Goal: Download file/media

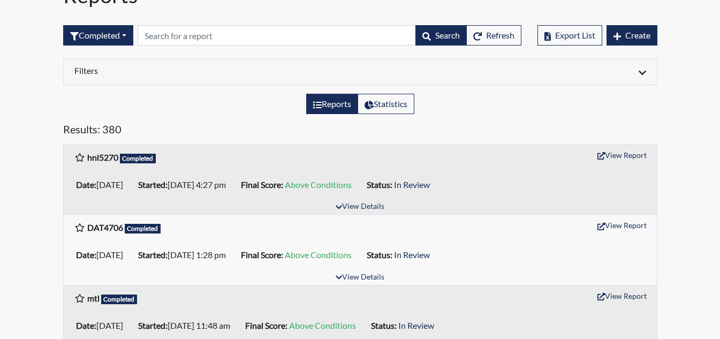
scroll to position [88, 0]
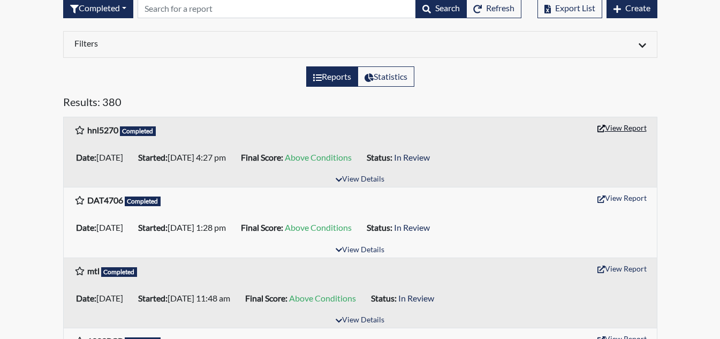
click at [625, 124] on button "View Report" at bounding box center [622, 127] width 59 height 17
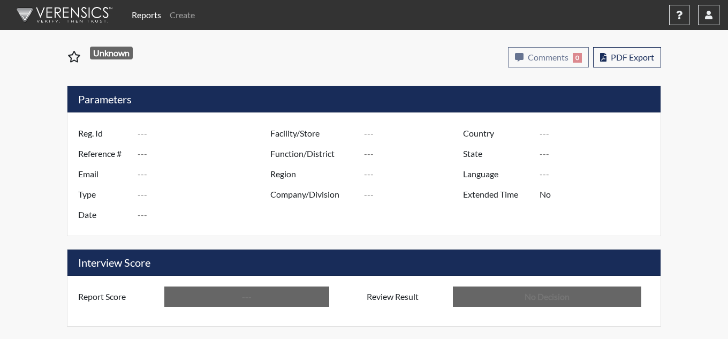
type input "hnl5270"
type input "50789"
type input "---"
type input "Corrections Pre-Employment"
type input "[DATE]"
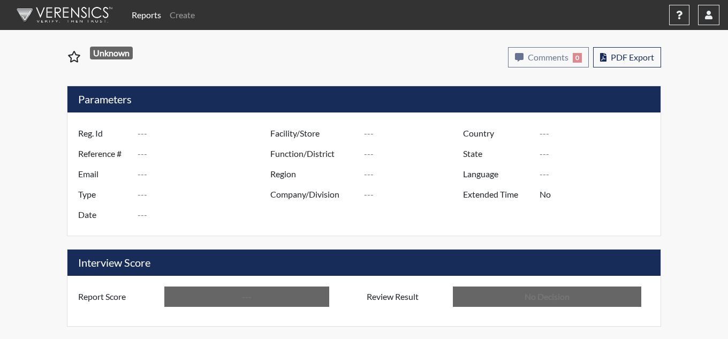
type input "[PERSON_NAME]"
type input "[GEOGRAPHIC_DATA]"
type input "[US_STATE]"
type input "English"
type input "Above Conditions"
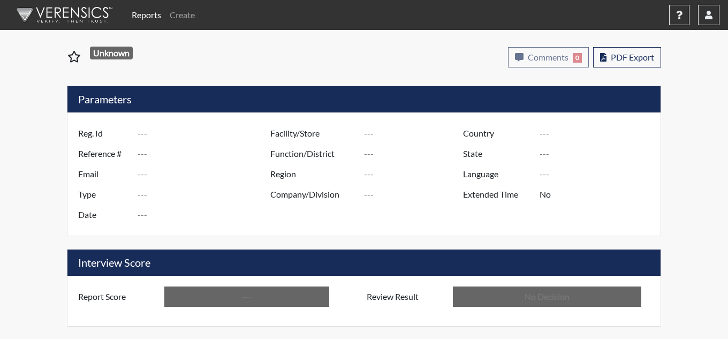
type input "In Review"
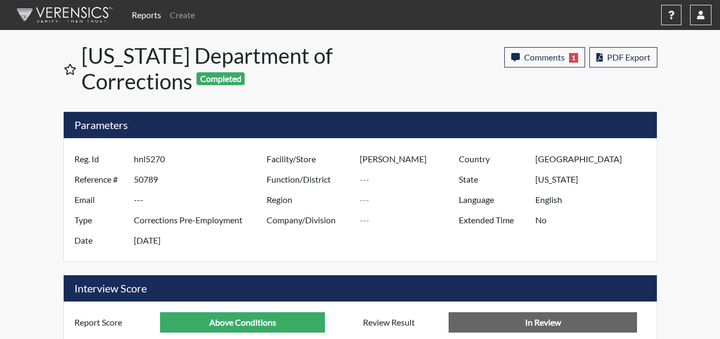
scroll to position [178, 445]
click at [639, 63] on button "PDF Export" at bounding box center [624, 57] width 68 height 20
